Goal: Task Accomplishment & Management: Complete application form

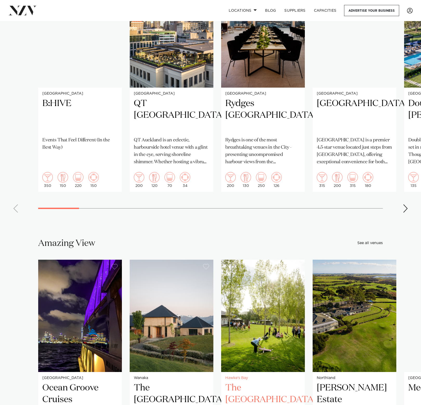
scroll to position [13431, 0]
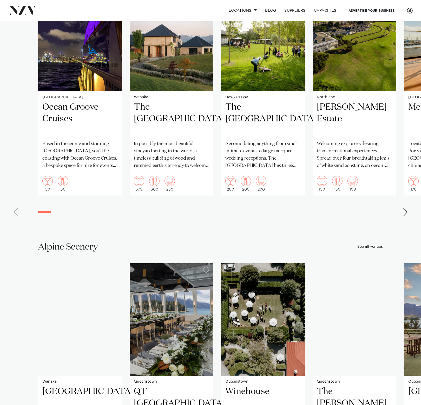
drag, startPoint x: 379, startPoint y: 10, endPoint x: 278, endPoint y: 57, distance: 110.8
click at [379, 10] on link "Advertise your business" at bounding box center [371, 10] width 55 height 11
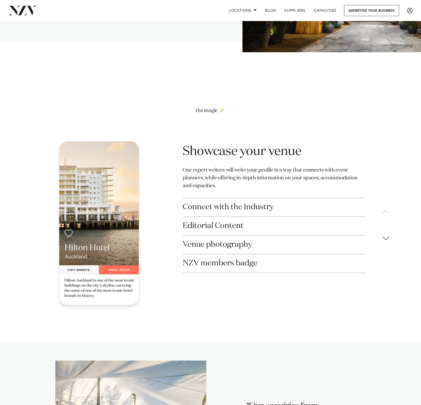
scroll to position [715, 0]
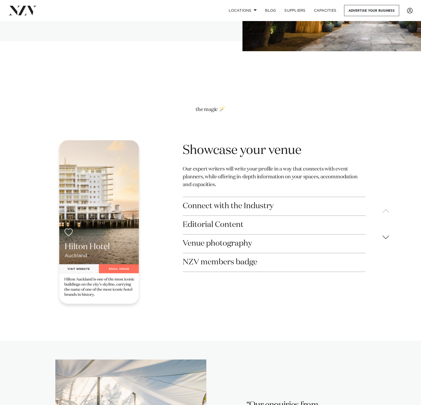
click at [388, 229] on div "Next slide" at bounding box center [386, 237] width 16 height 16
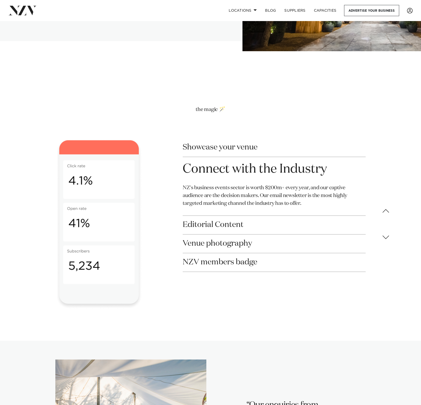
click at [388, 229] on div "Next slide" at bounding box center [386, 237] width 16 height 16
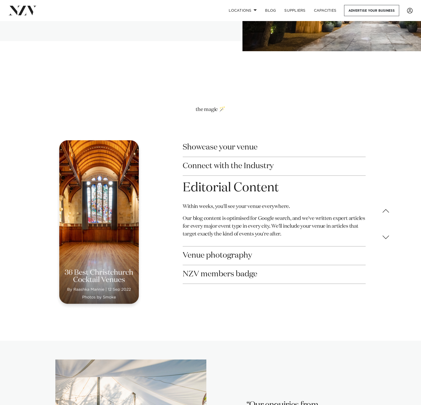
click at [388, 229] on div "Next slide" at bounding box center [386, 237] width 16 height 16
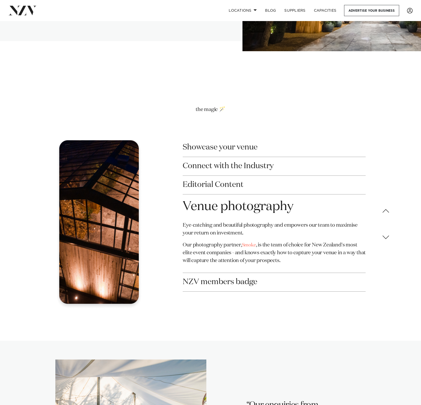
click at [388, 229] on div "Next slide" at bounding box center [386, 237] width 16 height 16
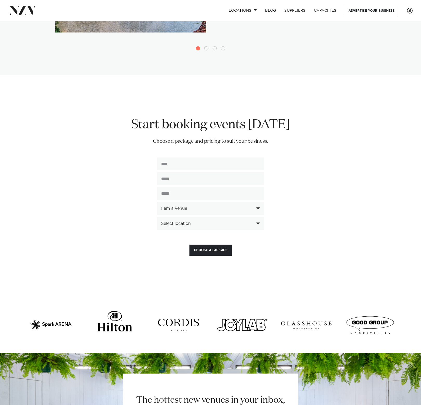
scroll to position [1186, 0]
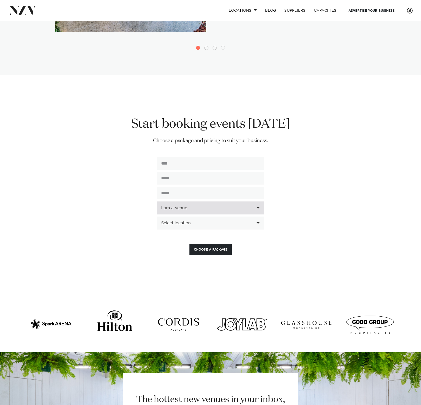
click at [180, 205] on div "I am a venue" at bounding box center [207, 207] width 93 height 5
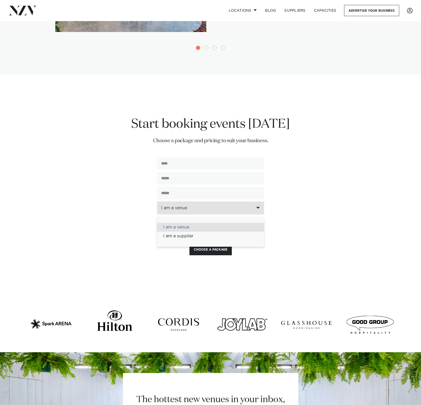
click at [180, 205] on div "I am a venue" at bounding box center [207, 207] width 93 height 5
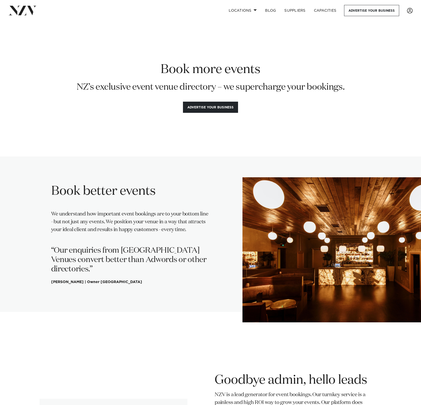
scroll to position [0, 0]
click at [214, 109] on button "Advertise your business" at bounding box center [210, 107] width 55 height 11
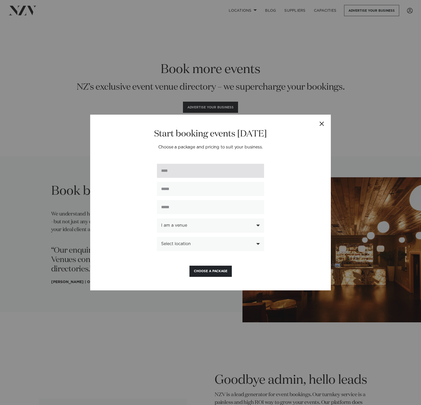
click at [258, 169] on input "text" at bounding box center [210, 171] width 107 height 14
click at [179, 170] on input "text" at bounding box center [210, 171] width 107 height 14
type input "******"
type input "**********"
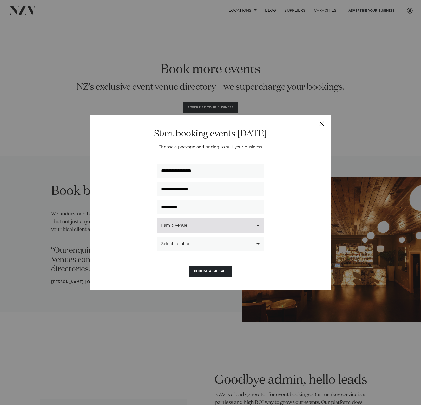
click at [197, 229] on div "I am a venue" at bounding box center [210, 225] width 107 height 14
type input "**********"
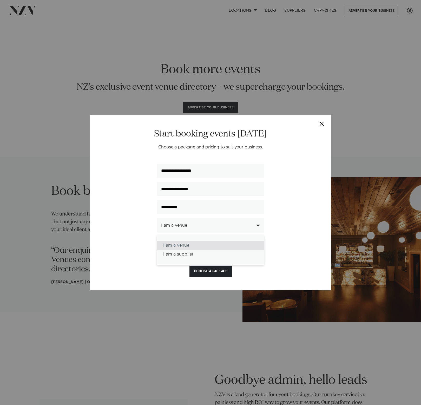
click at [189, 245] on div "I am a venue" at bounding box center [210, 245] width 107 height 9
click at [197, 244] on div "Select location" at bounding box center [207, 243] width 93 height 5
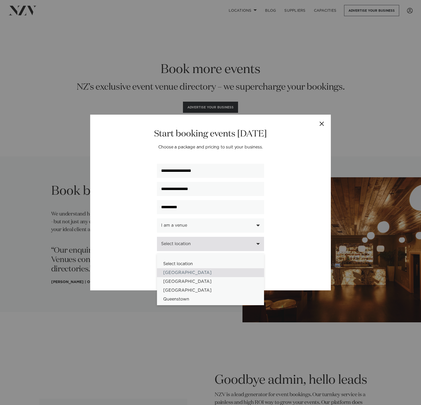
click at [184, 273] on div "[GEOGRAPHIC_DATA]" at bounding box center [210, 272] width 107 height 9
select select "*"
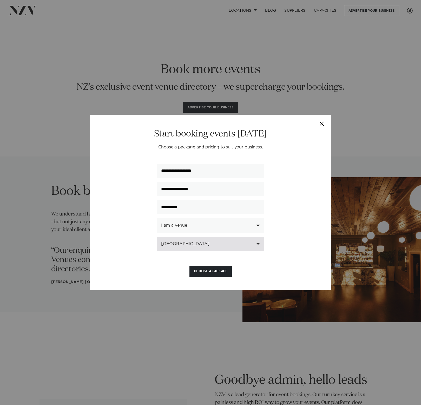
drag, startPoint x: 214, startPoint y: 275, endPoint x: 200, endPoint y: 274, distance: 13.3
click at [213, 275] on button "Choose a Package" at bounding box center [210, 270] width 42 height 11
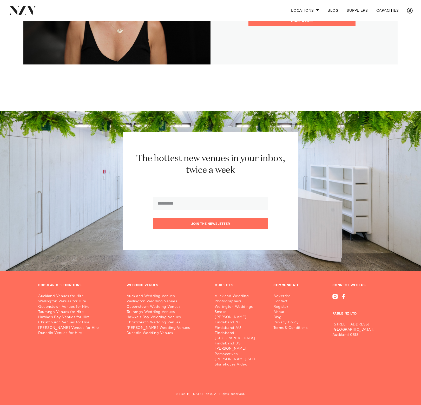
scroll to position [780, 0]
